Goal: Navigation & Orientation: Find specific page/section

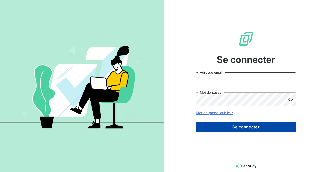
type input "admin@talenzalteisauditrouen"
click at [234, 123] on button "Se connecter" at bounding box center [246, 126] width 100 height 11
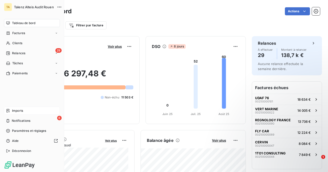
click at [10, 110] on icon at bounding box center [8, 110] width 4 height 4
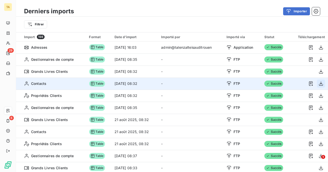
click at [319, 84] on icon "button" at bounding box center [320, 83] width 5 height 5
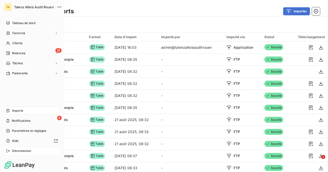
click at [9, 149] on icon at bounding box center [8, 151] width 4 height 4
